Goal: Task Accomplishment & Management: Manage account settings

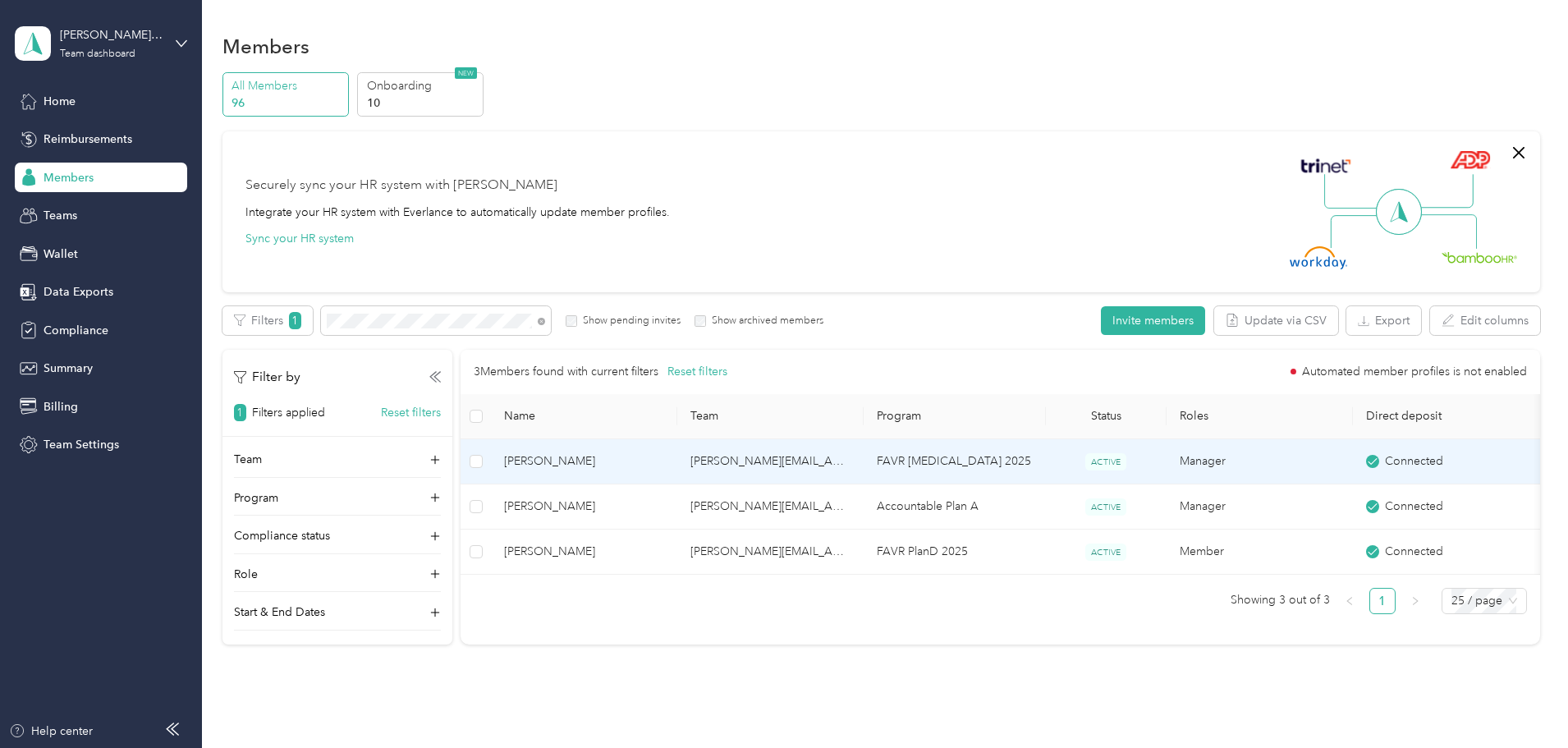
click at [772, 463] on td "[PERSON_NAME][EMAIL_ADDRESS][PERSON_NAME][DOMAIN_NAME]" at bounding box center [770, 462] width 186 height 46
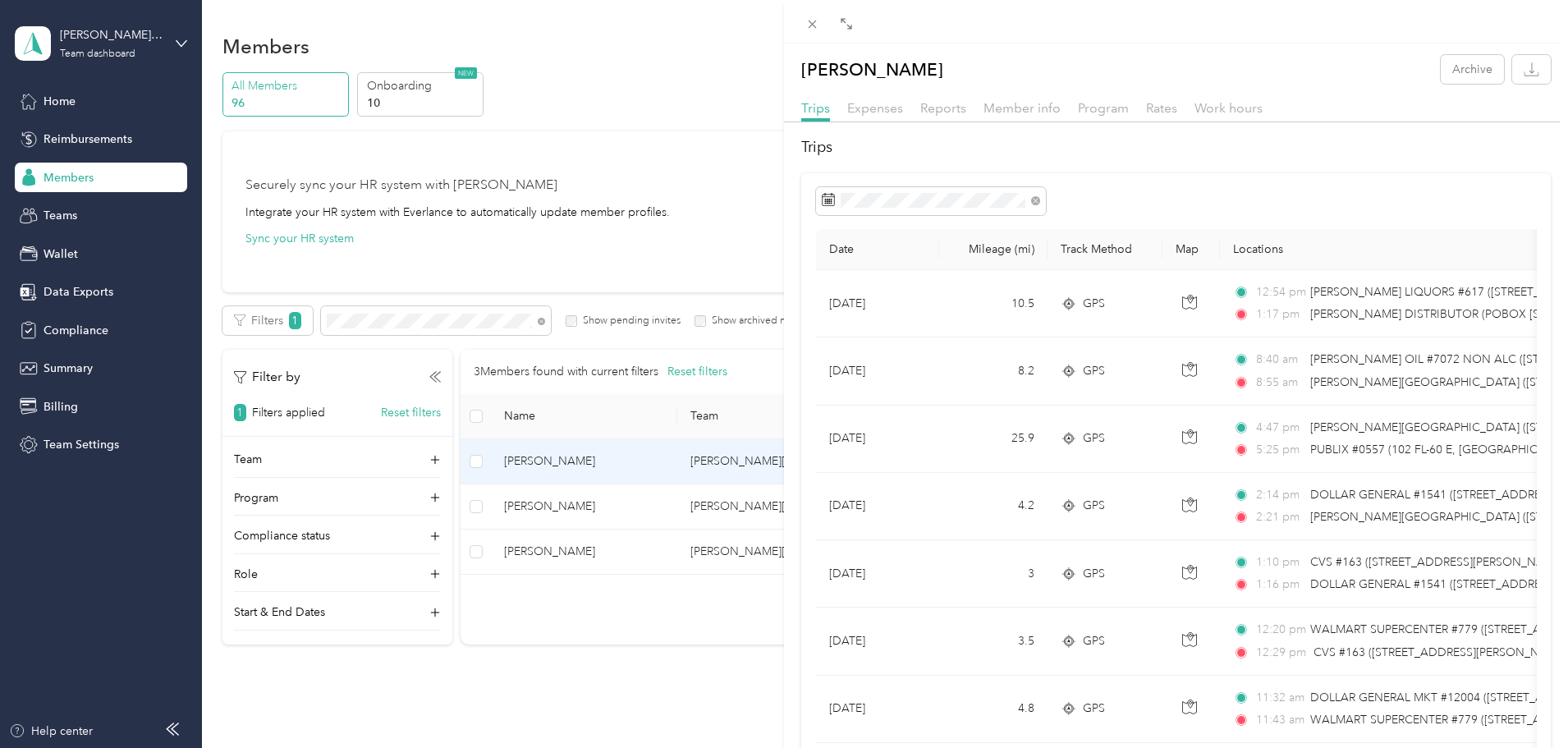
click at [76, 179] on div "[PERSON_NAME] Archive Trips Expenses Reports Member info Program Rates Work hou…" at bounding box center [784, 374] width 1568 height 748
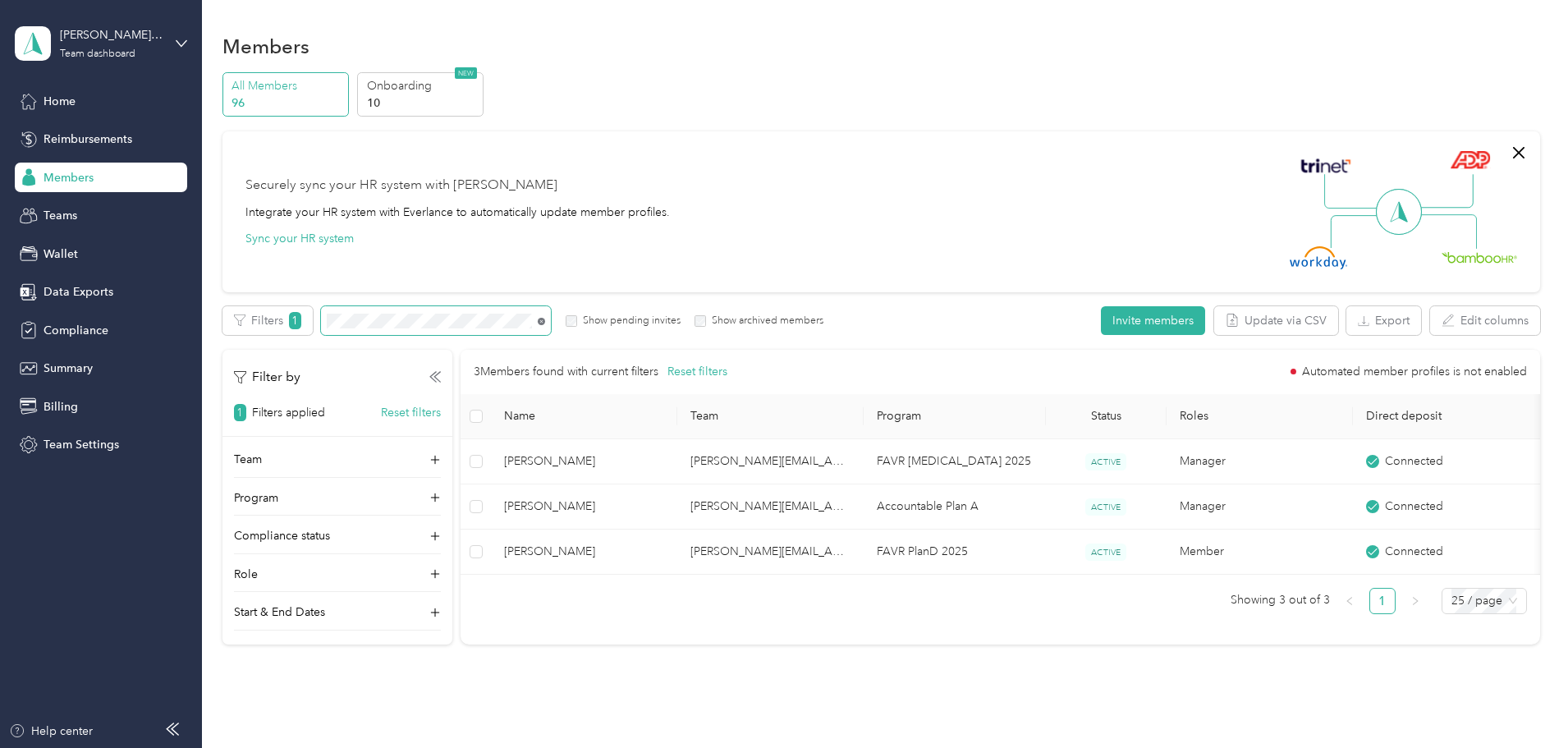
click at [545, 318] on icon at bounding box center [541, 322] width 8 height 8
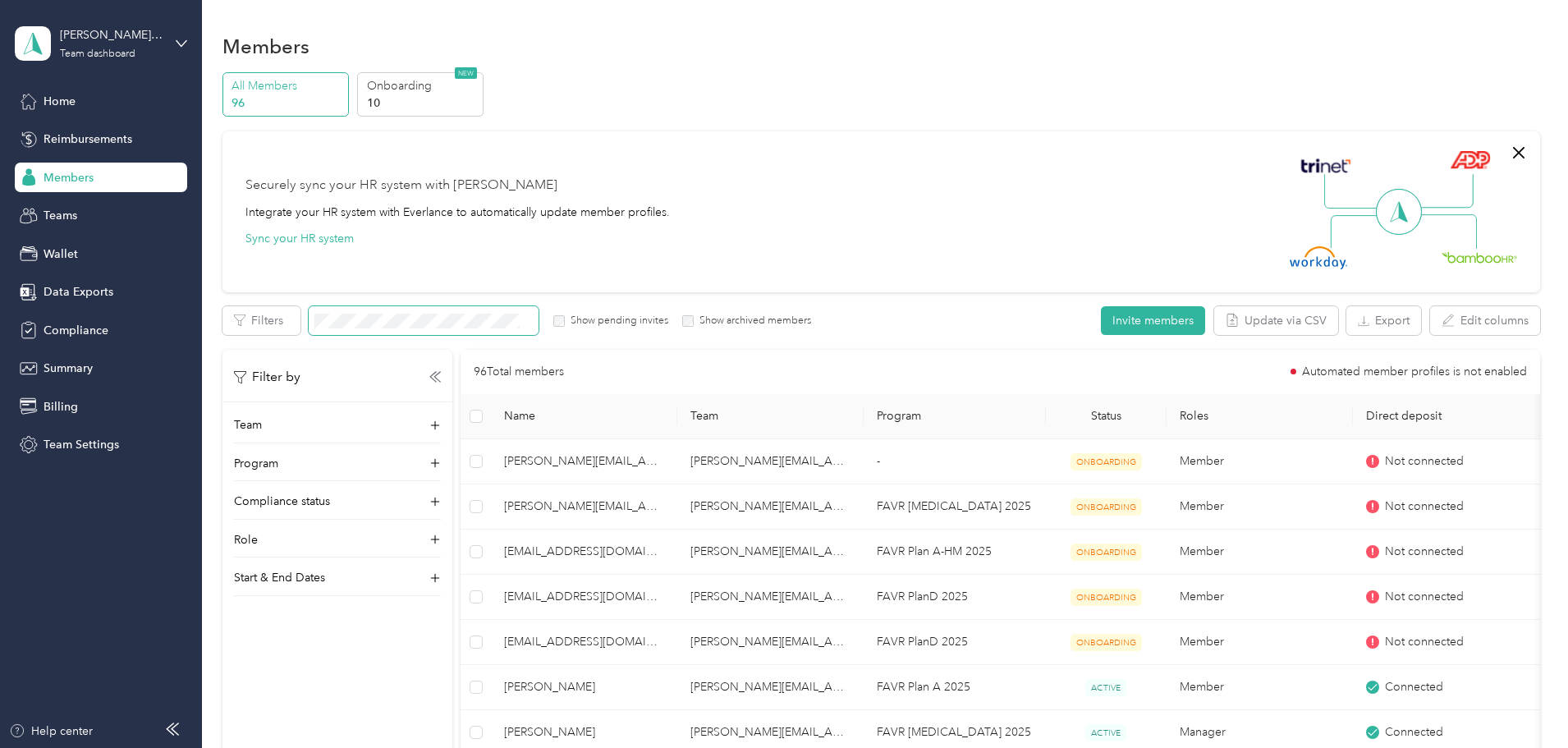
click at [77, 174] on span "Members" at bounding box center [69, 178] width 50 height 17
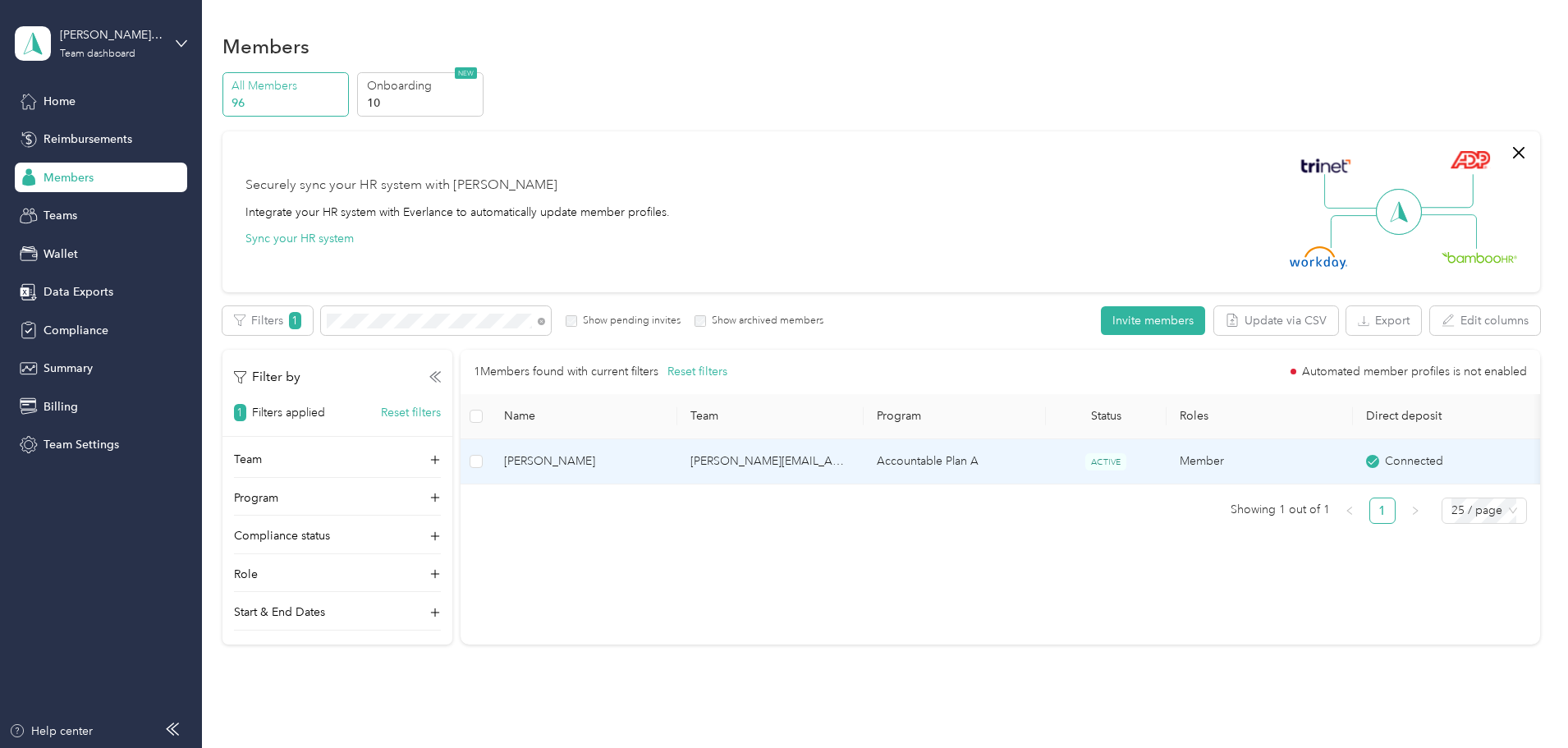
click at [842, 456] on td "[PERSON_NAME][EMAIL_ADDRESS][PERSON_NAME][DOMAIN_NAME]" at bounding box center [770, 462] width 186 height 46
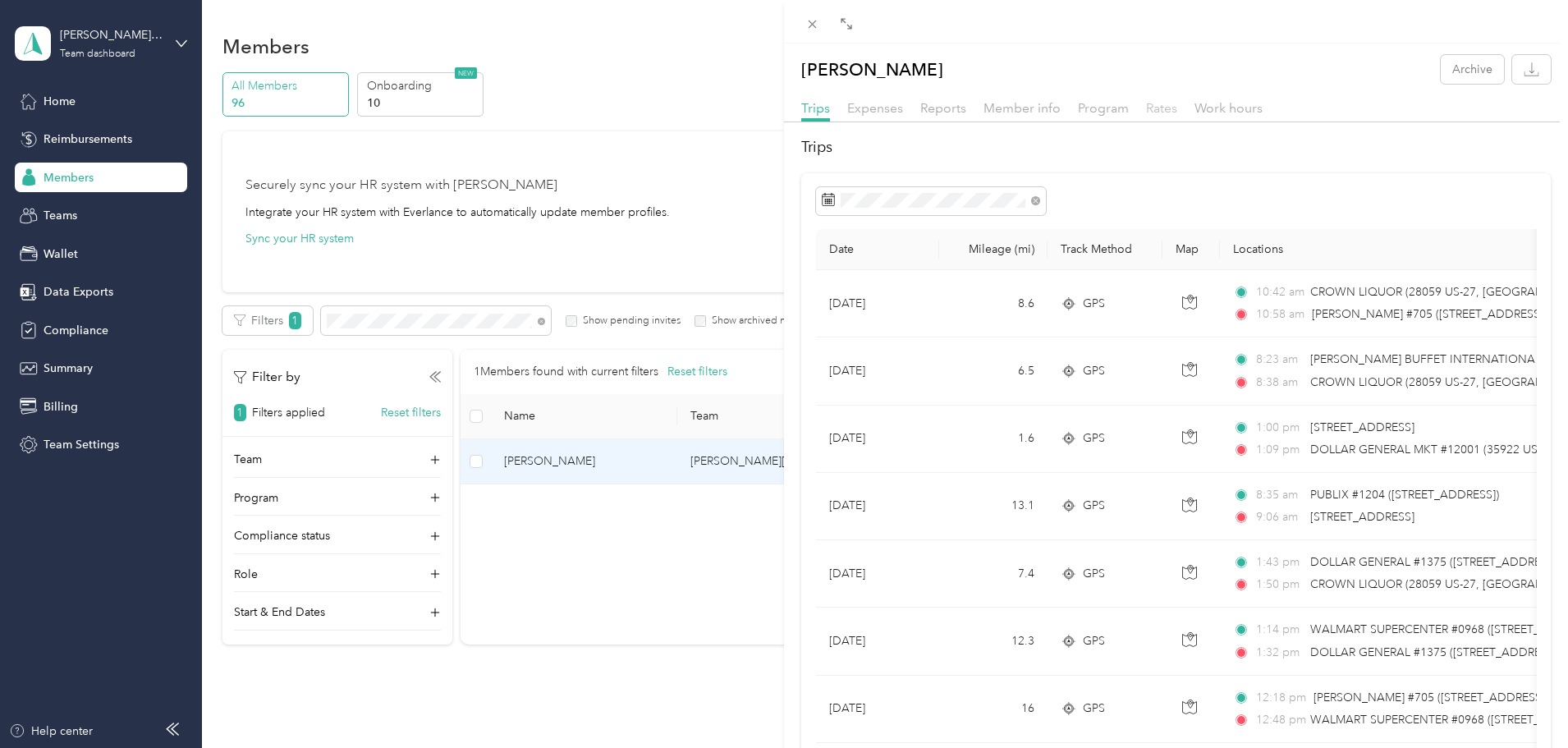
click at [1157, 113] on span "Rates" at bounding box center [1162, 108] width 31 height 16
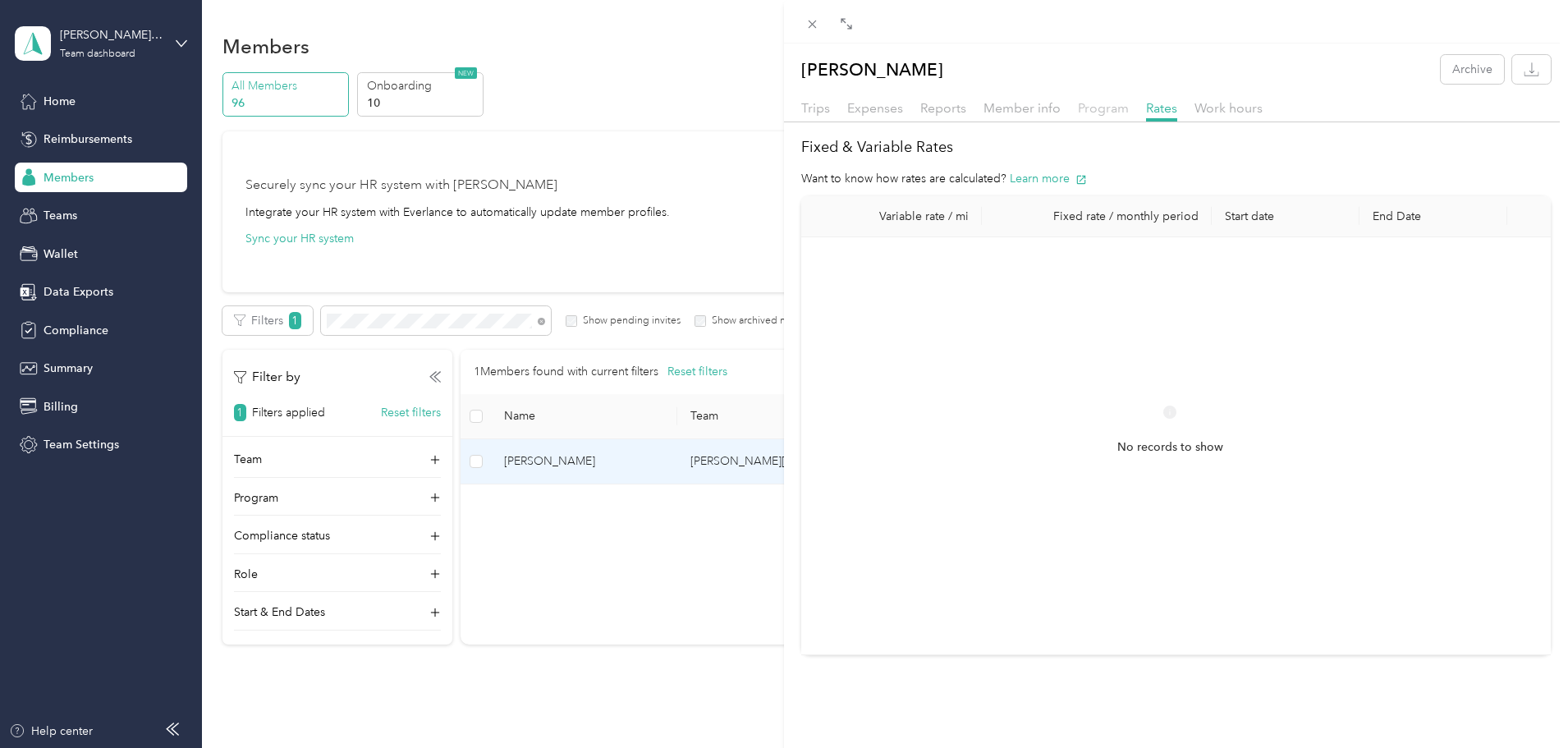
click at [1103, 110] on span "Program" at bounding box center [1103, 108] width 50 height 16
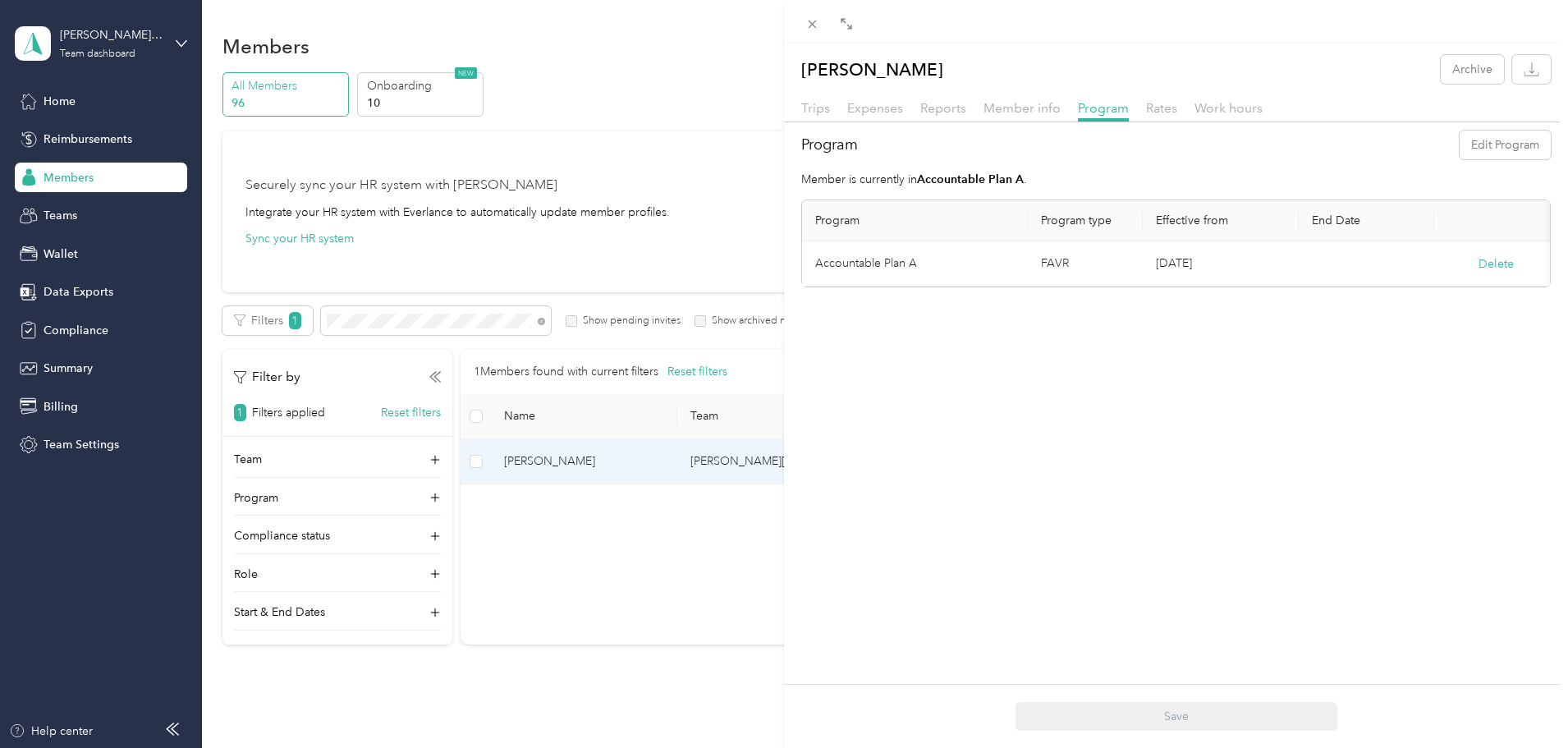
click at [53, 100] on div "[PERSON_NAME] Archive Trips Expenses Reports Member info Program Rates Work hou…" at bounding box center [784, 374] width 1568 height 748
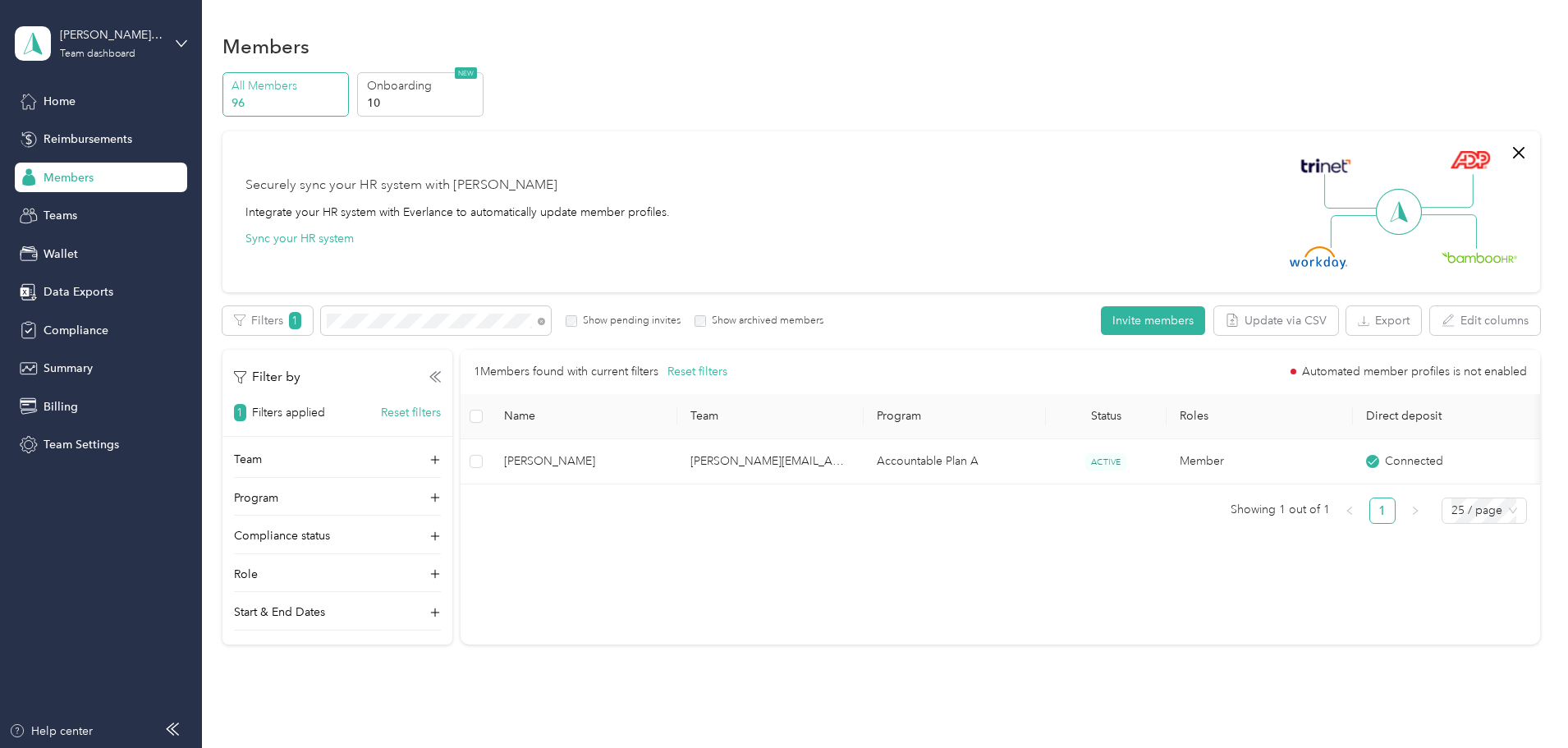
click at [57, 99] on div at bounding box center [784, 374] width 1568 height 748
click at [129, 56] on div "Team dashboard" at bounding box center [98, 54] width 76 height 10
click at [65, 209] on div "Log out" at bounding box center [60, 210] width 63 height 17
